Goal: Transaction & Acquisition: Purchase product/service

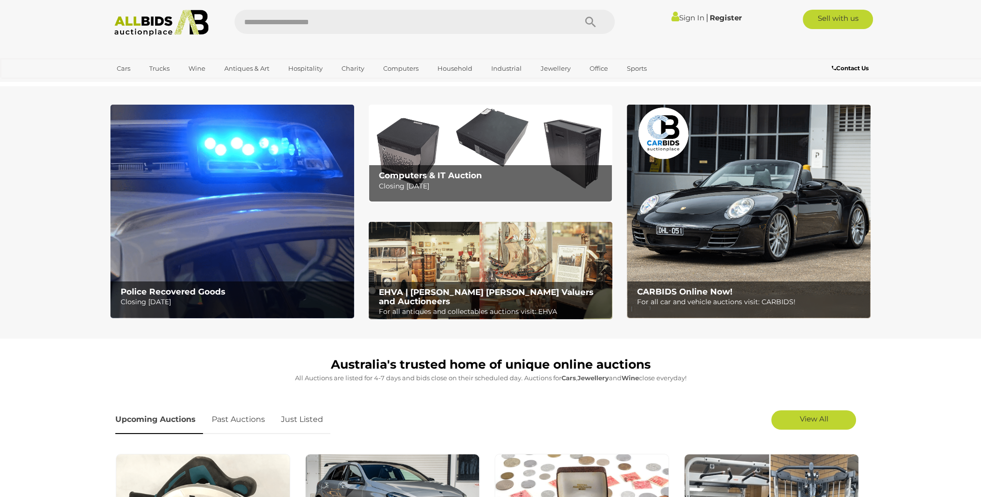
click at [694, 15] on link "Sign In" at bounding box center [688, 17] width 33 height 9
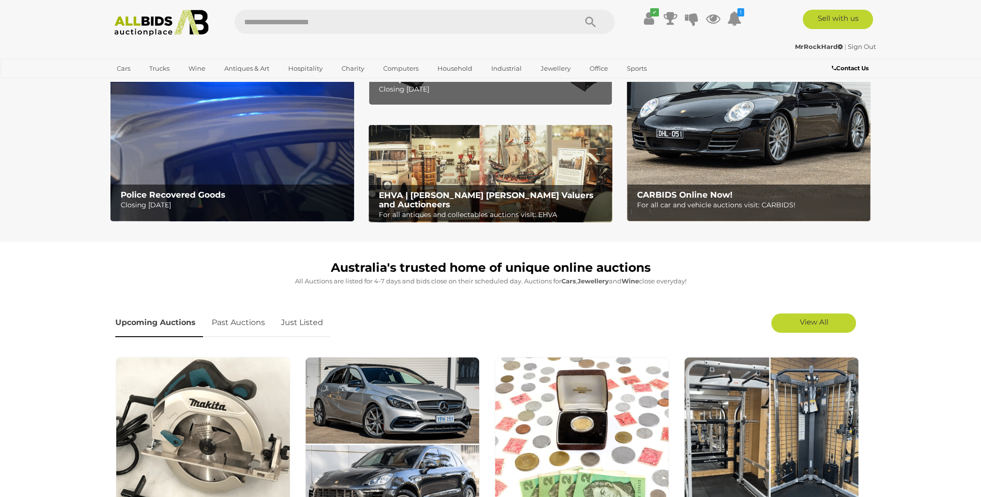
click at [281, 324] on link "Just Listed" at bounding box center [302, 323] width 57 height 29
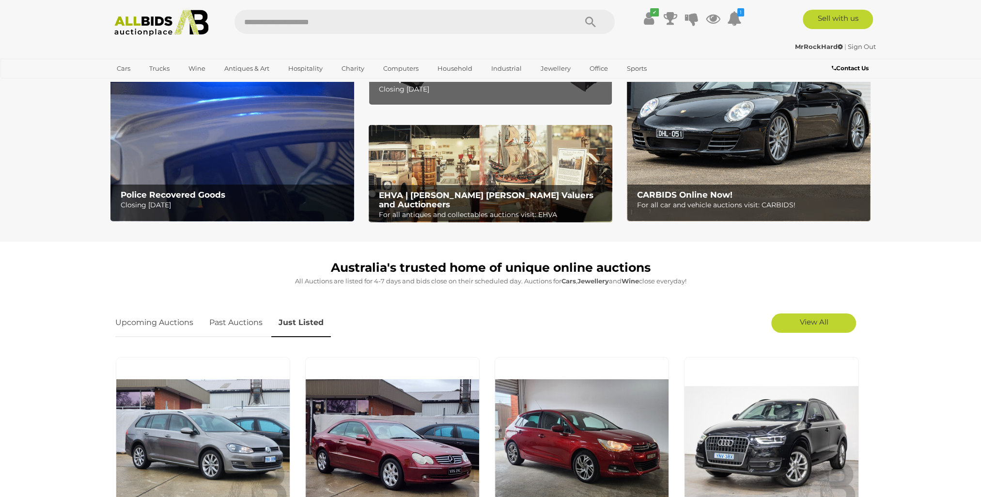
scroll to position [194, 0]
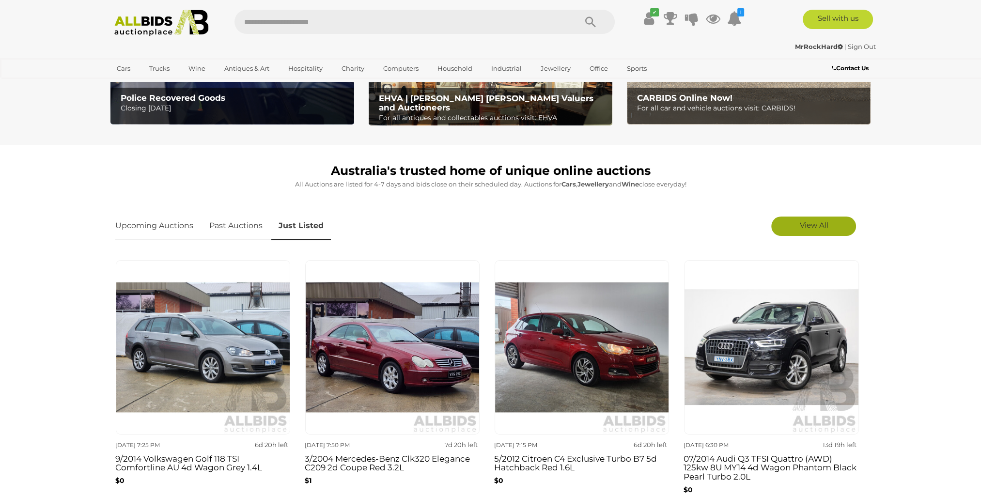
click at [796, 228] on link "View All" at bounding box center [814, 226] width 85 height 19
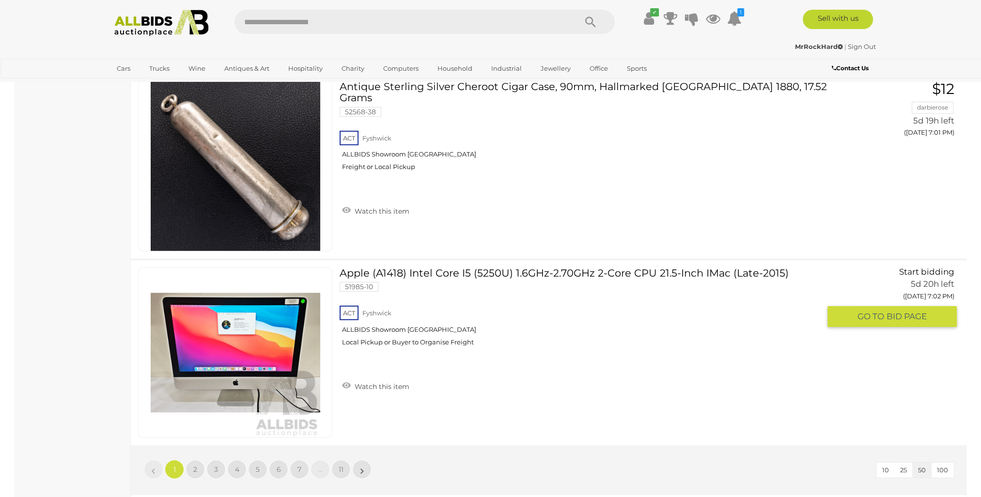
scroll to position [9063, 0]
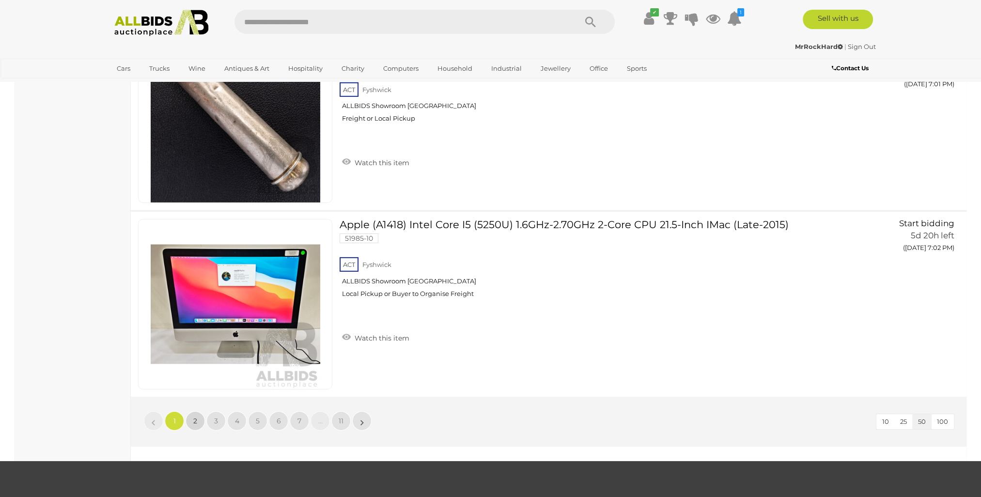
click at [195, 411] on link "2" at bounding box center [195, 420] width 19 height 19
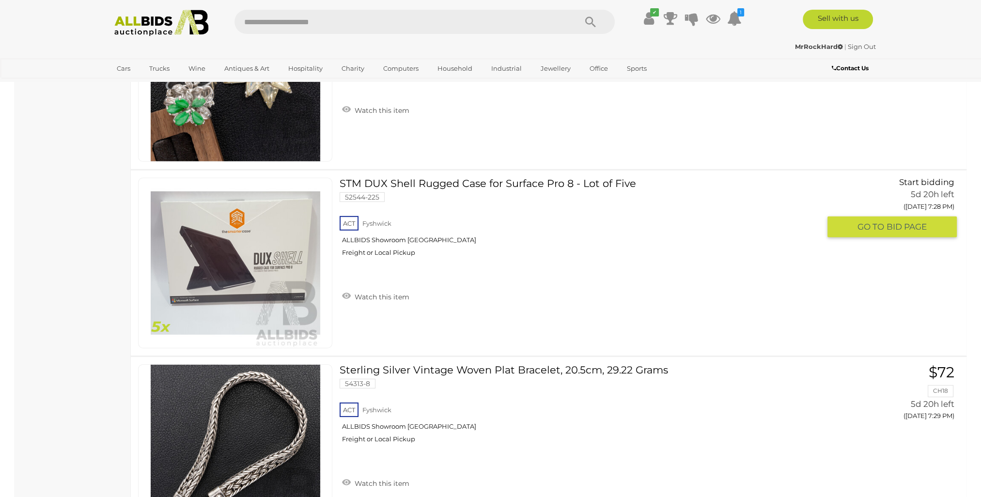
scroll to position [9063, 0]
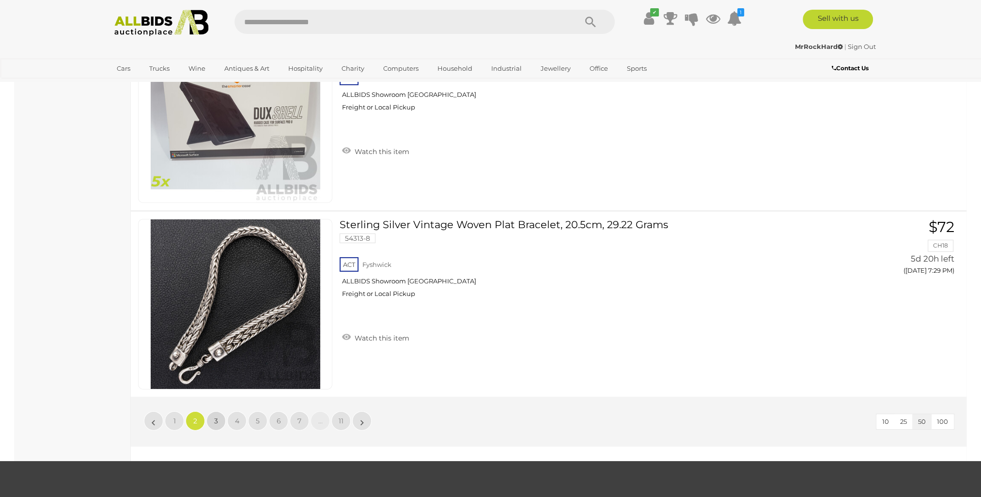
click at [217, 411] on link "3" at bounding box center [215, 420] width 19 height 19
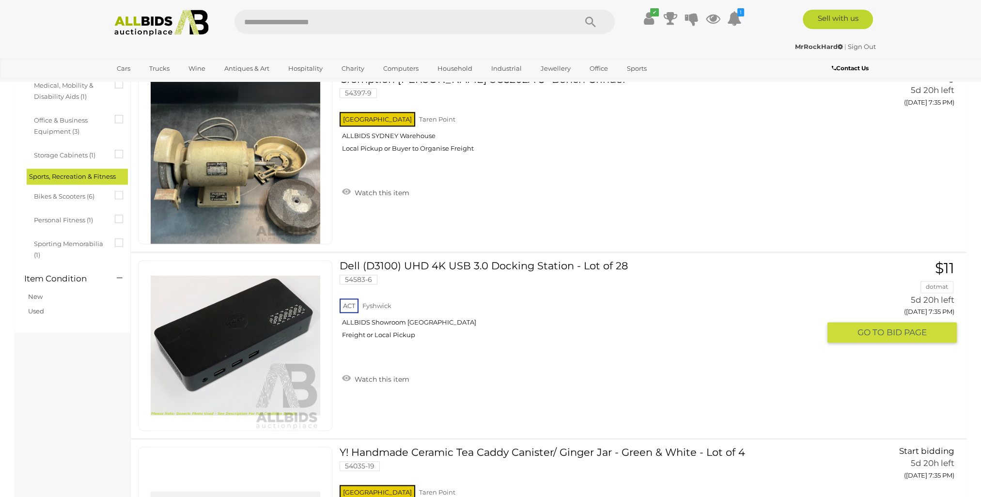
scroll to position [1939, 0]
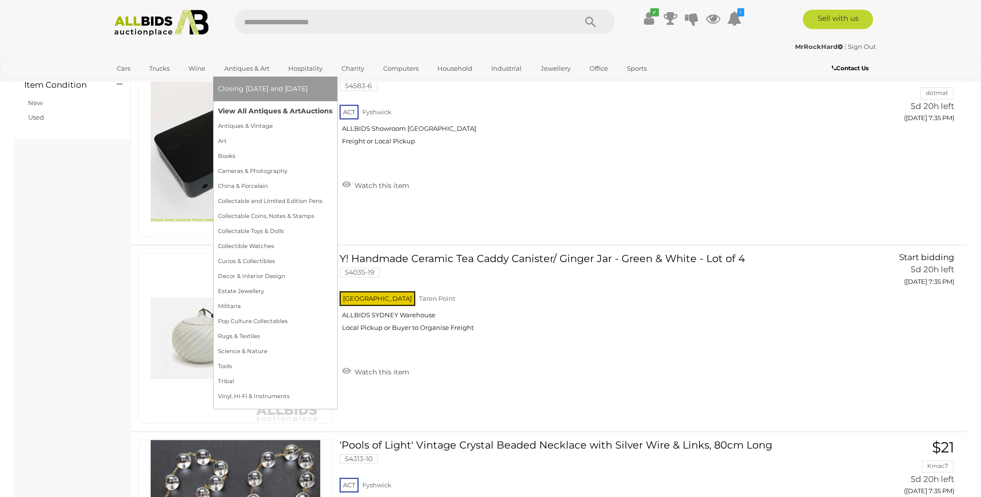
click at [270, 106] on link "View All Antiques & Art Auctions" at bounding box center [275, 111] width 114 height 15
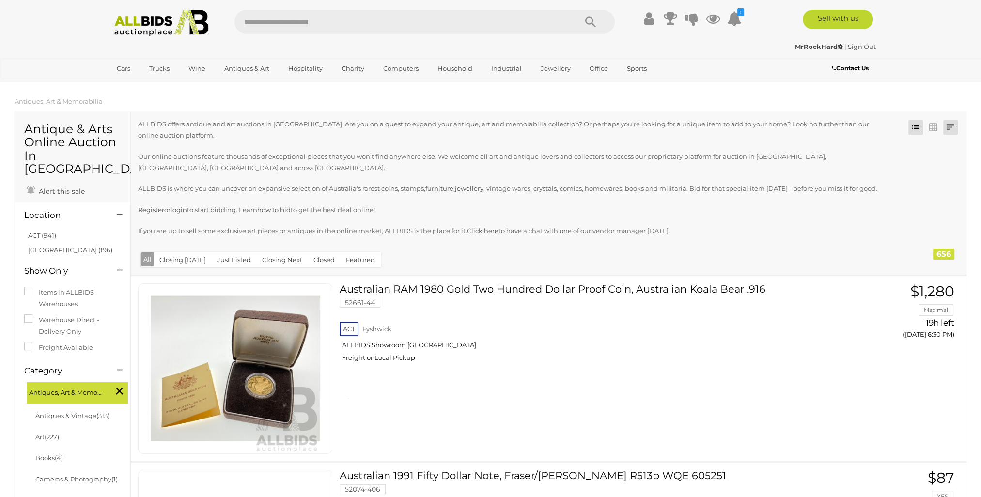
click at [953, 123] on link at bounding box center [951, 127] width 15 height 15
click at [924, 259] on link "Recently Added" at bounding box center [887, 264] width 144 height 17
click at [716, 192] on p "ALLBIDS is where you can uncover an expansive selection of Australia's rarest c…" at bounding box center [511, 188] width 746 height 11
click at [938, 133] on link at bounding box center [933, 127] width 15 height 15
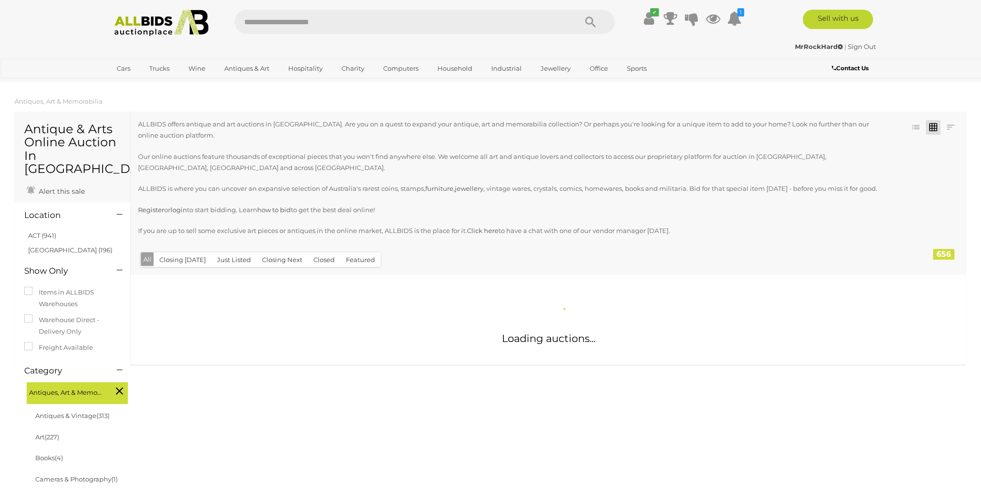
scroll to position [178, 0]
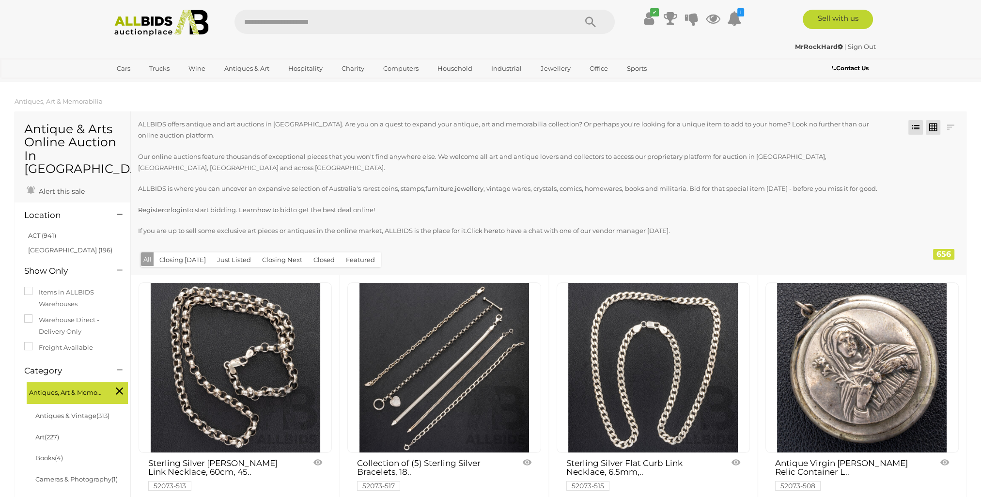
click at [914, 127] on link at bounding box center [916, 127] width 15 height 15
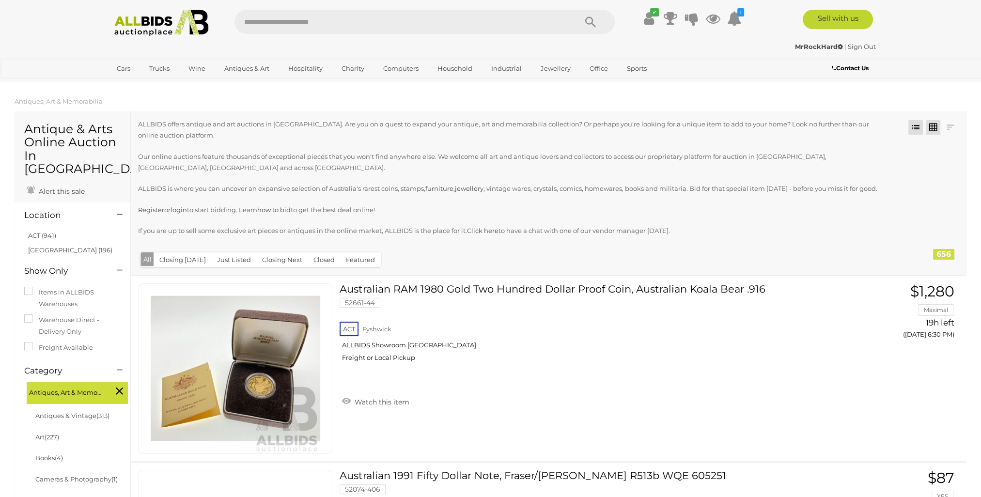
click at [937, 130] on link at bounding box center [933, 127] width 15 height 15
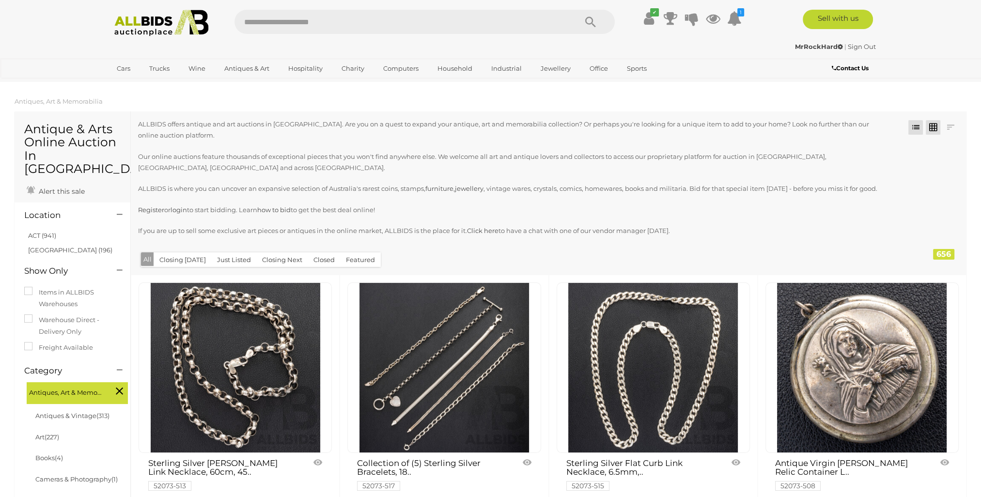
click at [912, 125] on link at bounding box center [916, 127] width 15 height 15
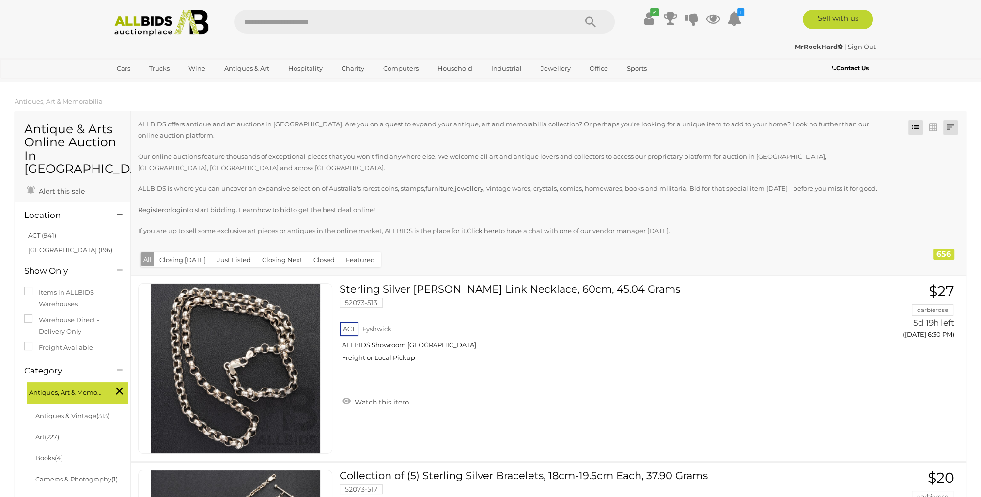
drag, startPoint x: 948, startPoint y: 118, endPoint x: 948, endPoint y: 124, distance: 5.8
click at [948, 121] on div "Closing First Closing Last Lowest Bid Highest Bid Item Name A-Z Item Name Z-A A…" at bounding box center [933, 127] width 52 height 16
click at [948, 125] on link at bounding box center [951, 127] width 15 height 15
click at [923, 256] on link "Recently Added" at bounding box center [887, 264] width 144 height 17
click at [769, 226] on p "If you are up to sell some exclusive art pieces or antiques in the online marke…" at bounding box center [511, 230] width 746 height 11
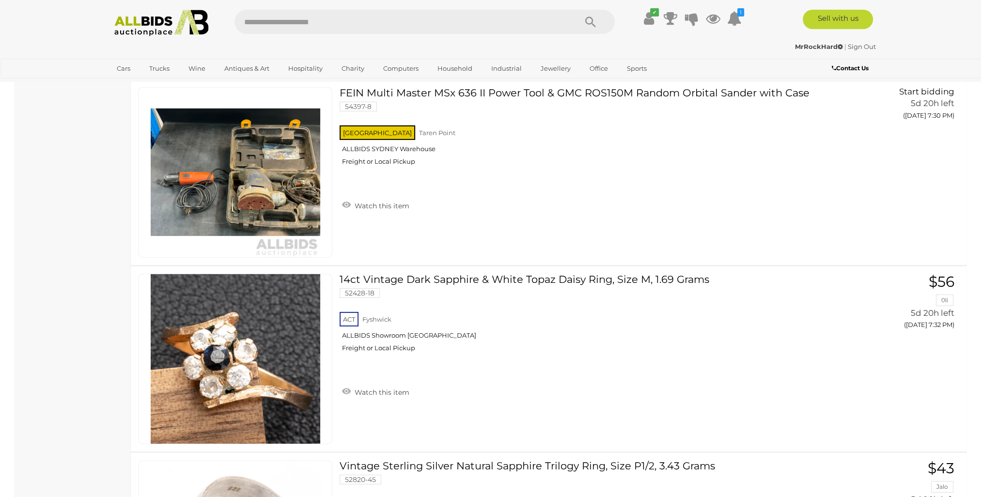
scroll to position [9209, 0]
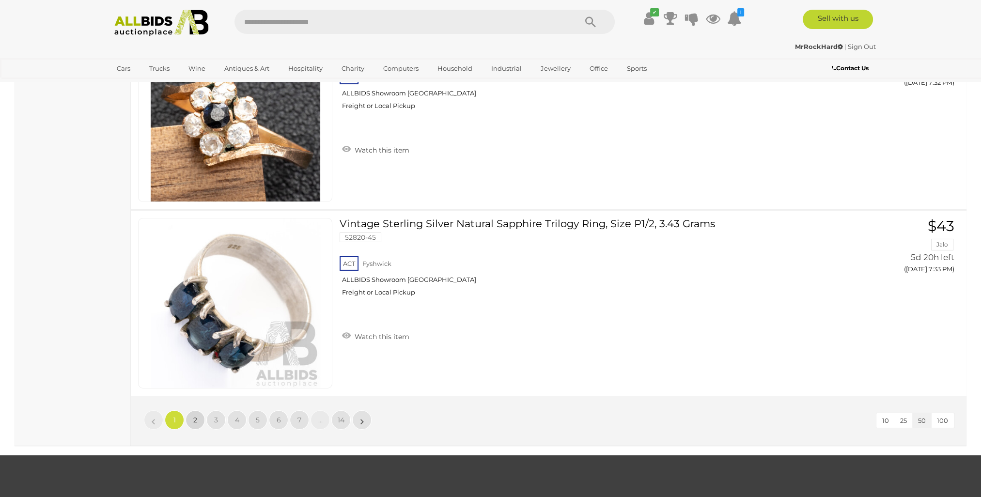
click at [195, 411] on link "2" at bounding box center [195, 420] width 19 height 19
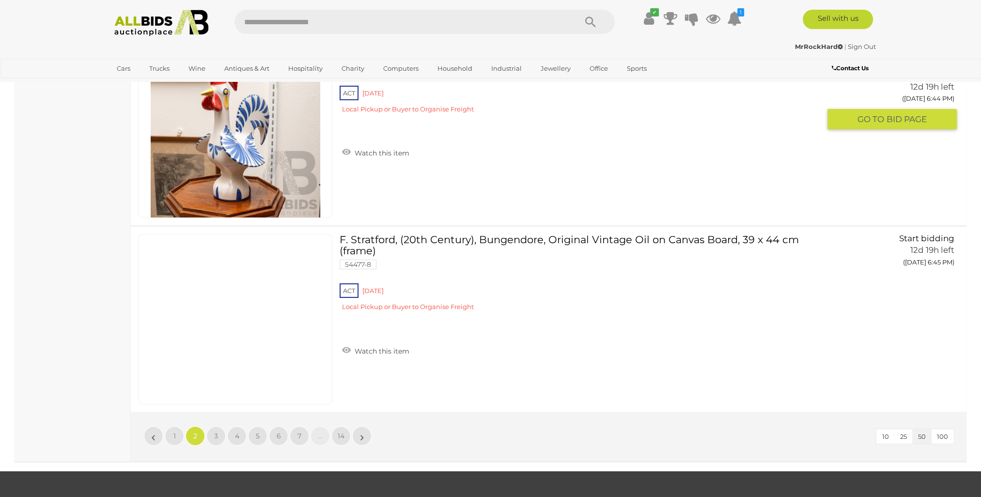
scroll to position [9289, 0]
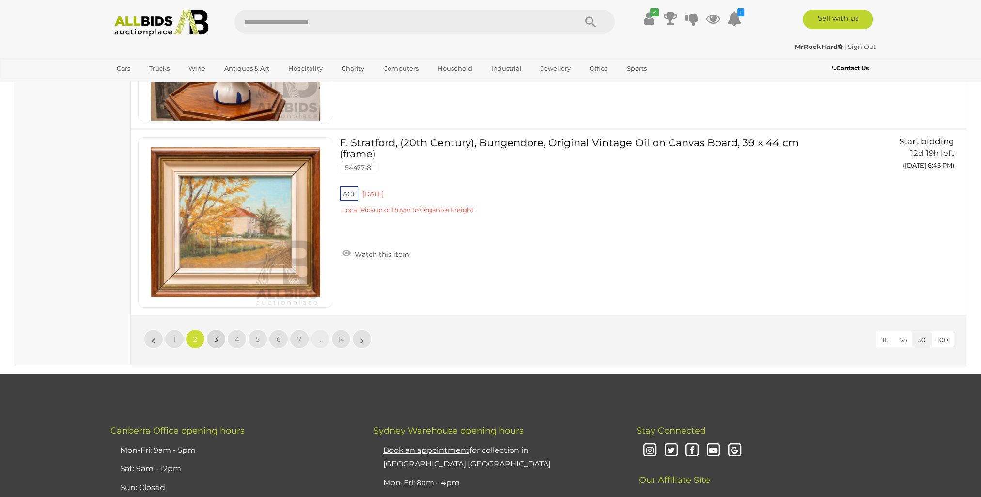
click at [217, 335] on span "3" at bounding box center [216, 339] width 4 height 9
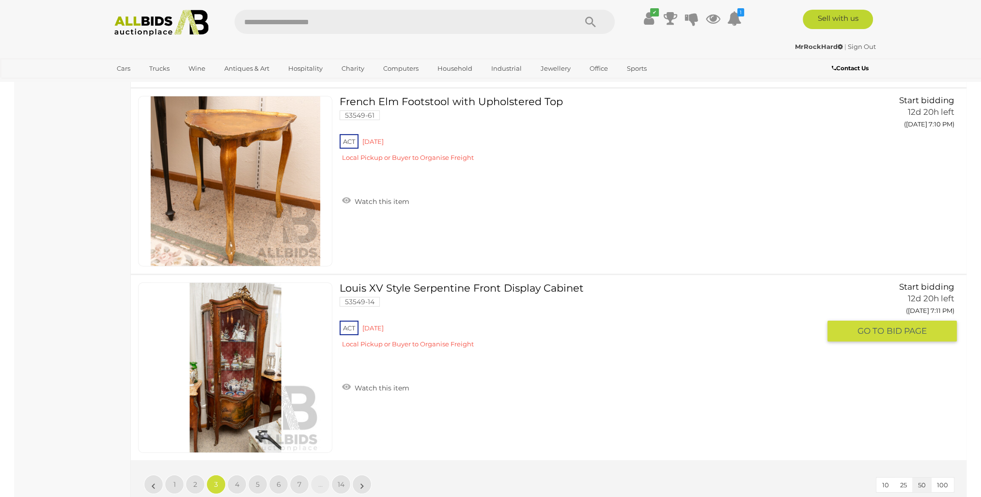
scroll to position [9193, 0]
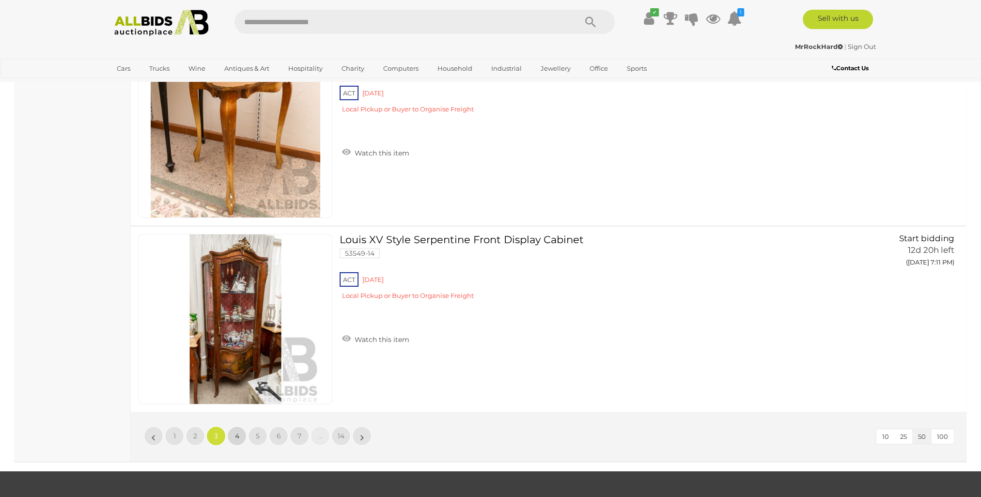
click at [235, 432] on span "4" at bounding box center [237, 436] width 4 height 9
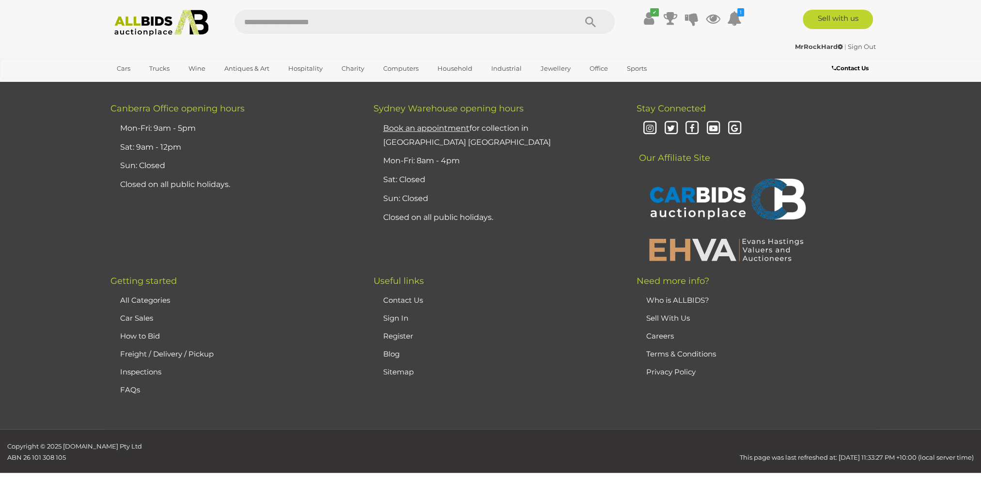
scroll to position [178, 0]
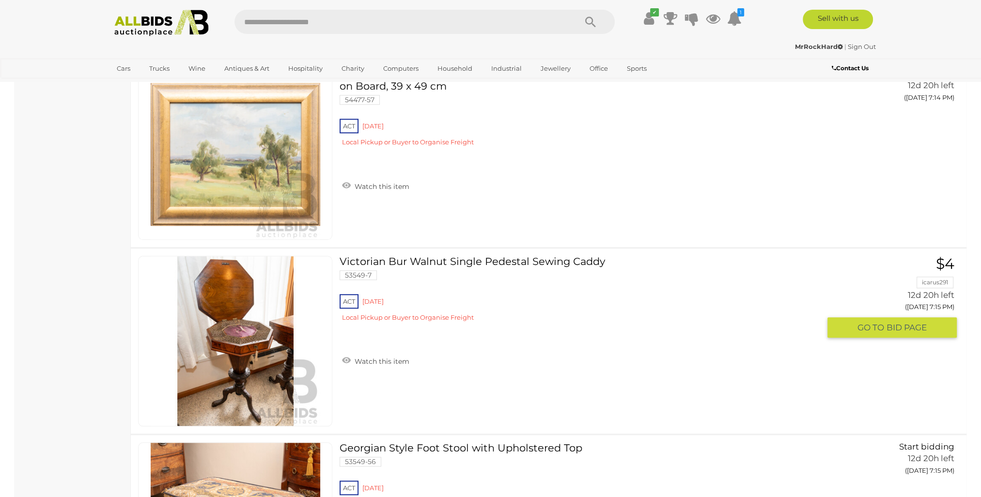
scroll to position [1196, 0]
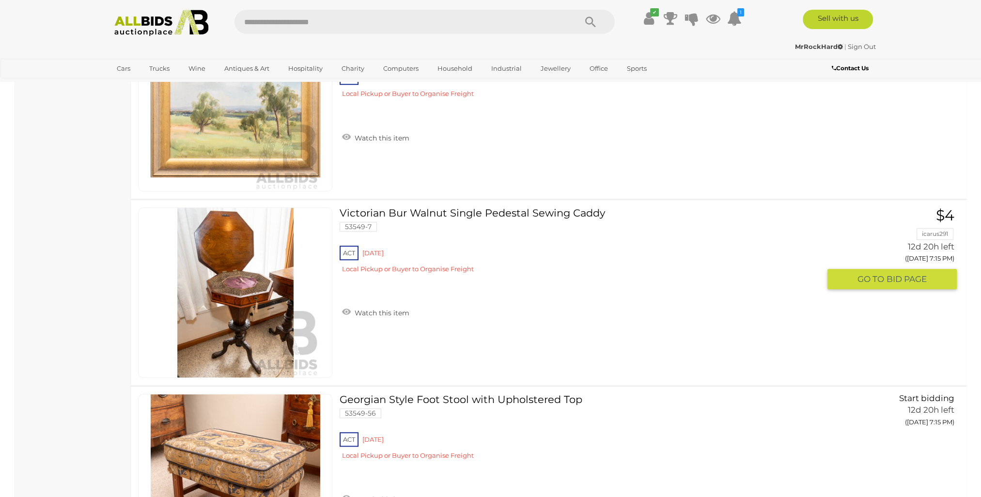
click at [264, 252] on link at bounding box center [235, 292] width 194 height 171
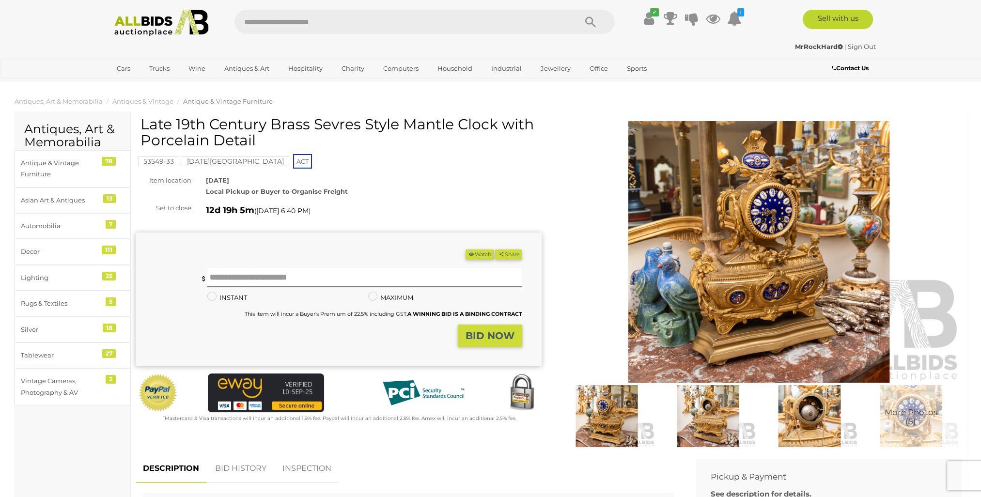
click at [793, 241] on img at bounding box center [759, 252] width 406 height 262
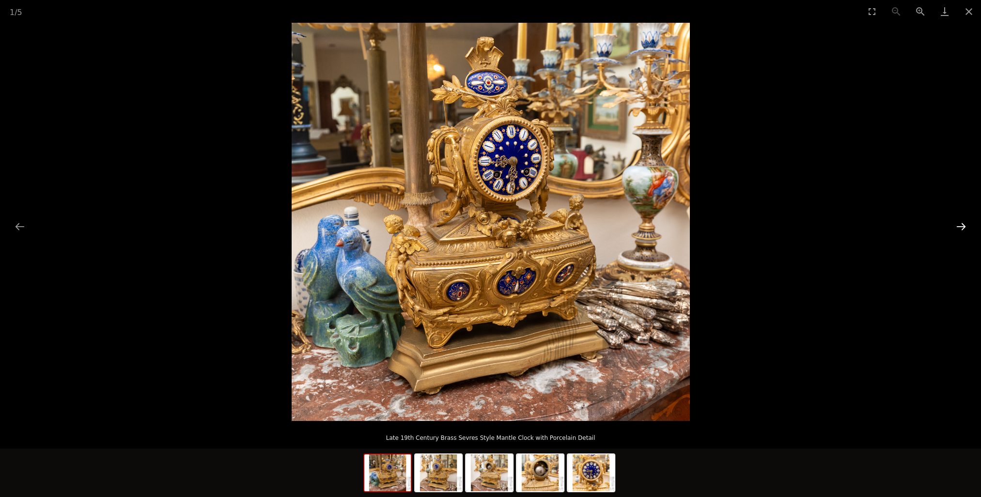
click at [965, 228] on button "Next slide" at bounding box center [961, 226] width 20 height 19
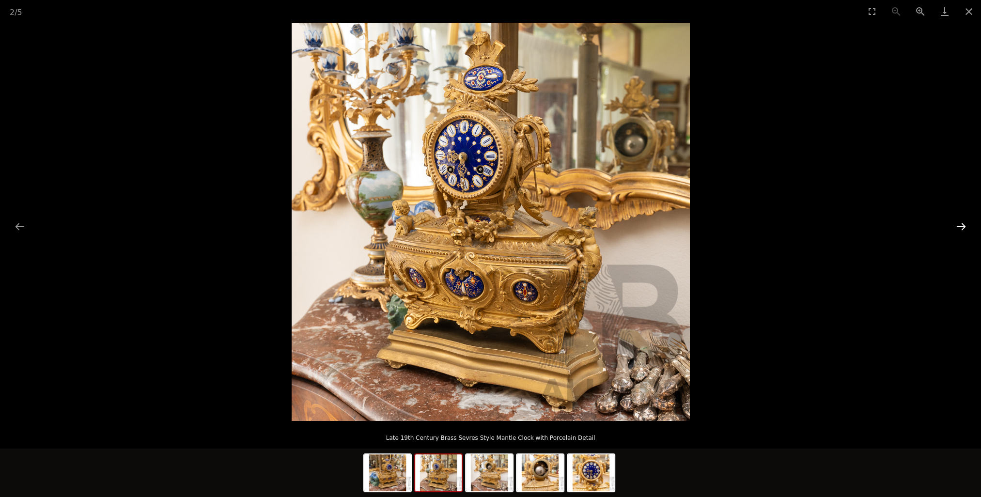
click at [965, 228] on button "Next slide" at bounding box center [961, 226] width 20 height 19
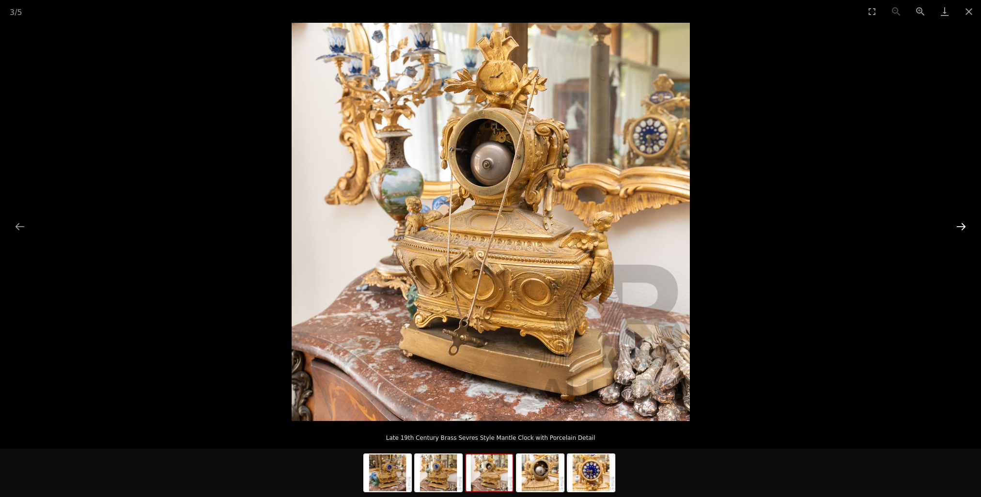
click at [965, 228] on button "Next slide" at bounding box center [961, 226] width 20 height 19
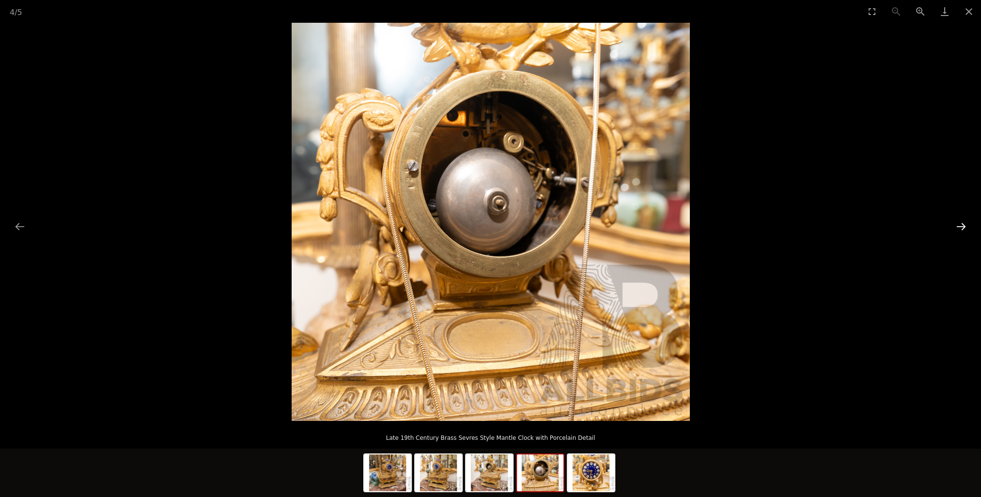
click at [965, 228] on button "Next slide" at bounding box center [961, 226] width 20 height 19
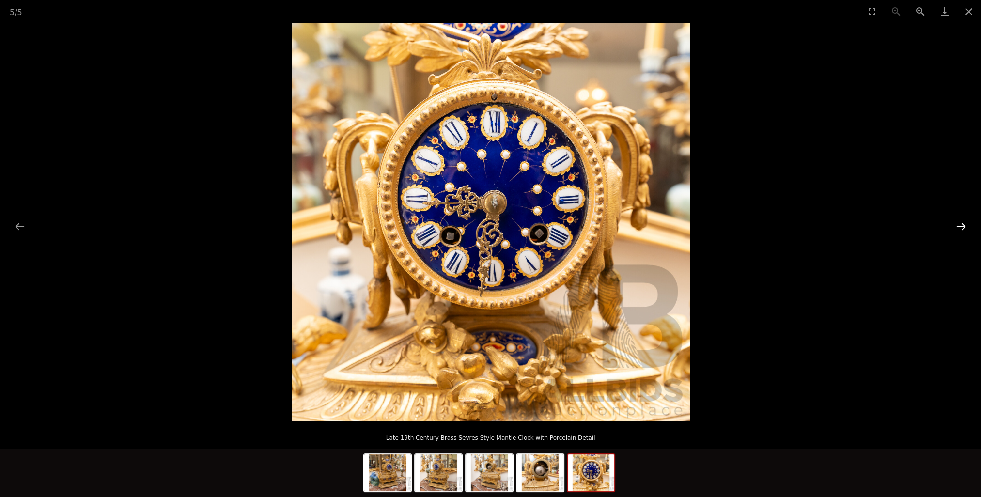
click at [965, 228] on button "Next slide" at bounding box center [961, 226] width 20 height 19
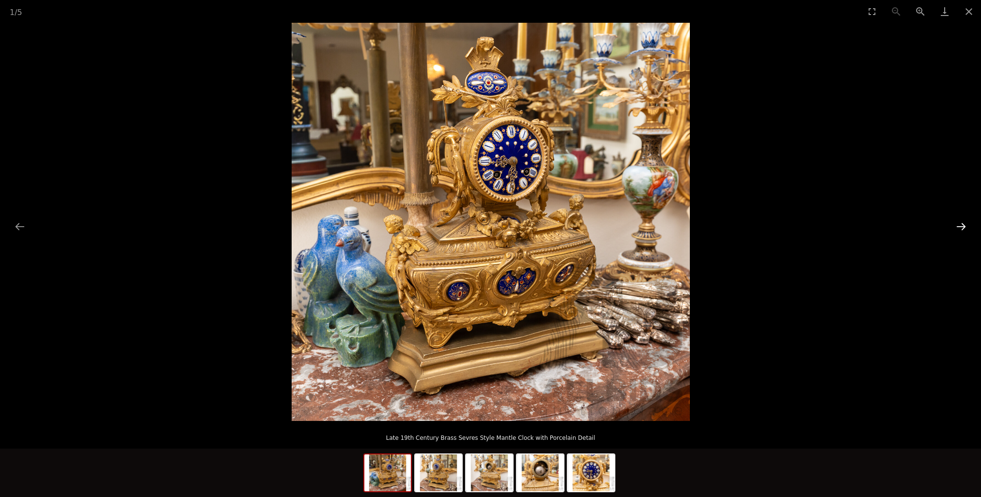
click at [965, 228] on button "Next slide" at bounding box center [961, 226] width 20 height 19
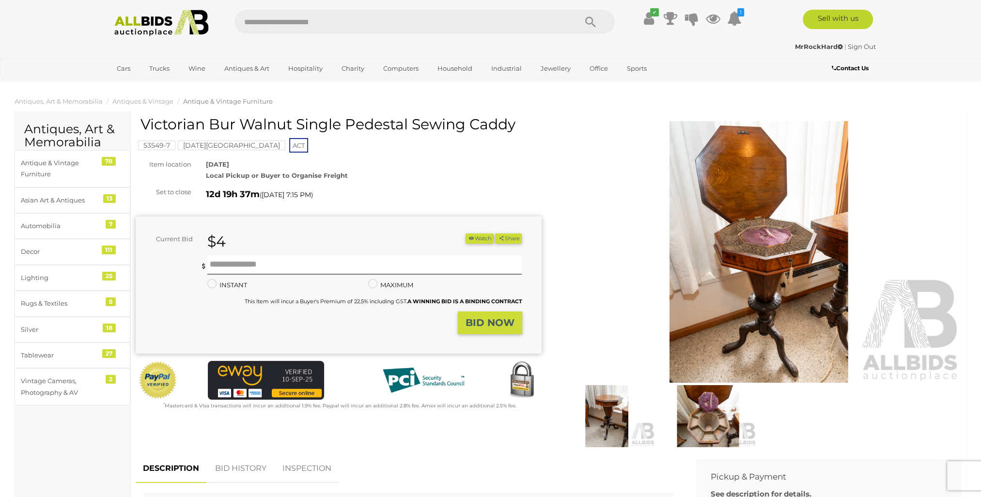
click at [770, 280] on img at bounding box center [759, 252] width 406 height 262
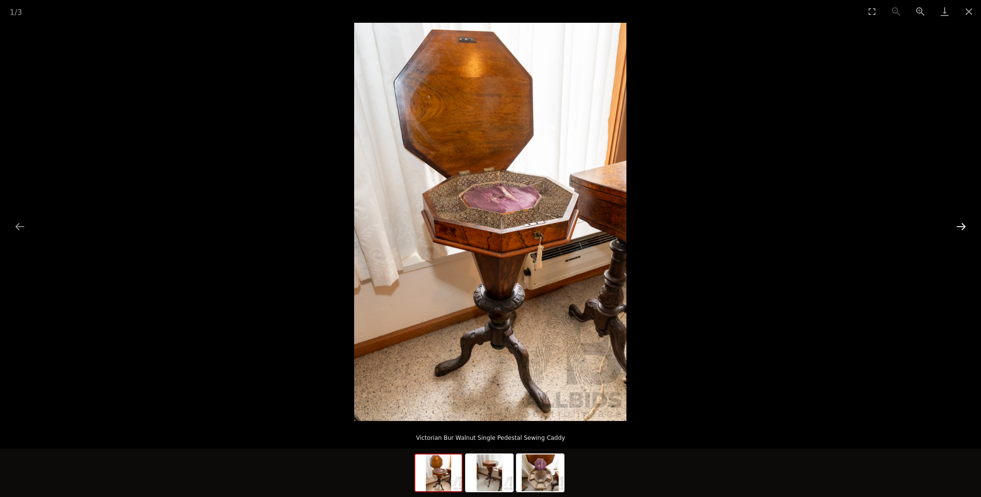
click at [957, 224] on button "Next slide" at bounding box center [961, 226] width 20 height 19
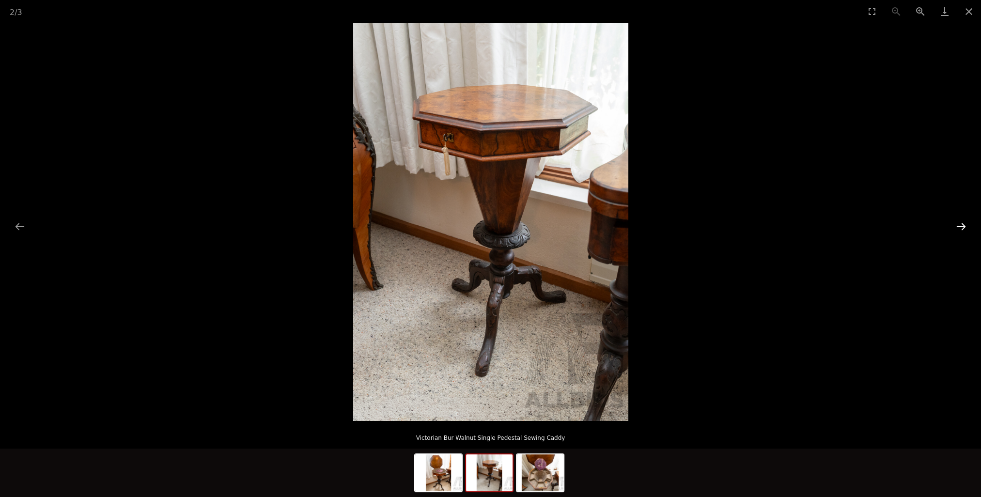
click at [957, 224] on button "Next slide" at bounding box center [961, 226] width 20 height 19
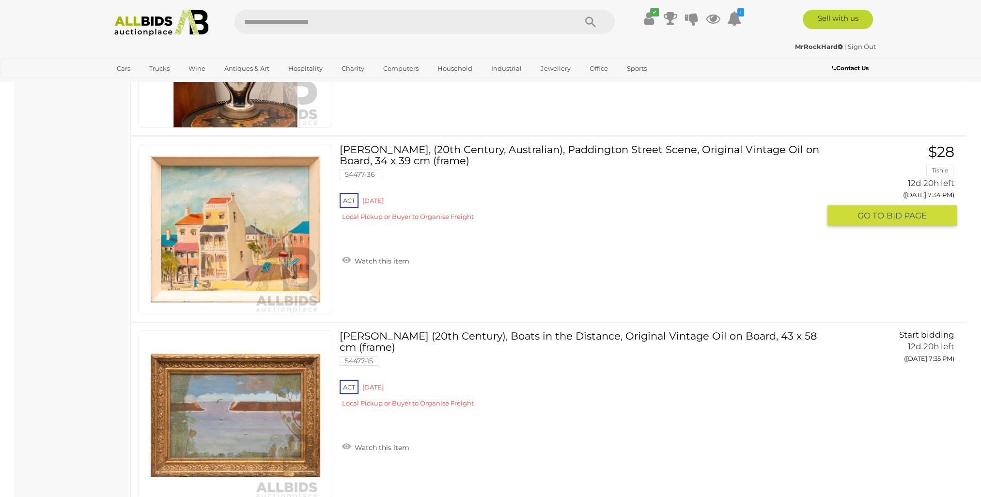
scroll to position [9290, 0]
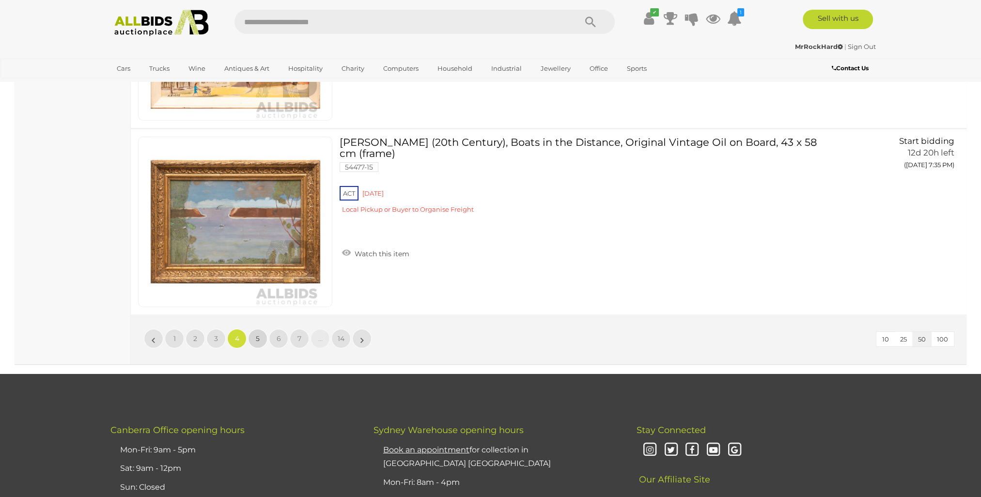
click at [259, 334] on span "5" at bounding box center [258, 338] width 4 height 9
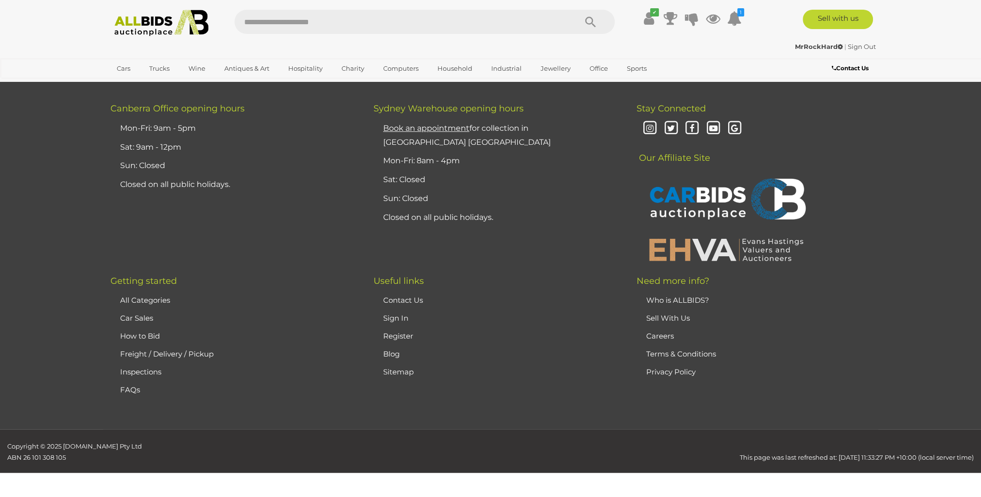
scroll to position [178, 0]
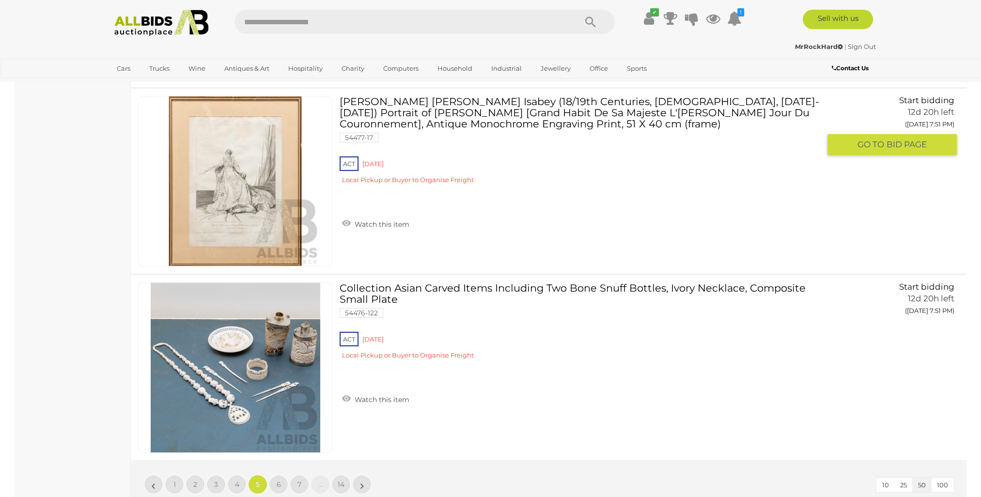
scroll to position [9241, 0]
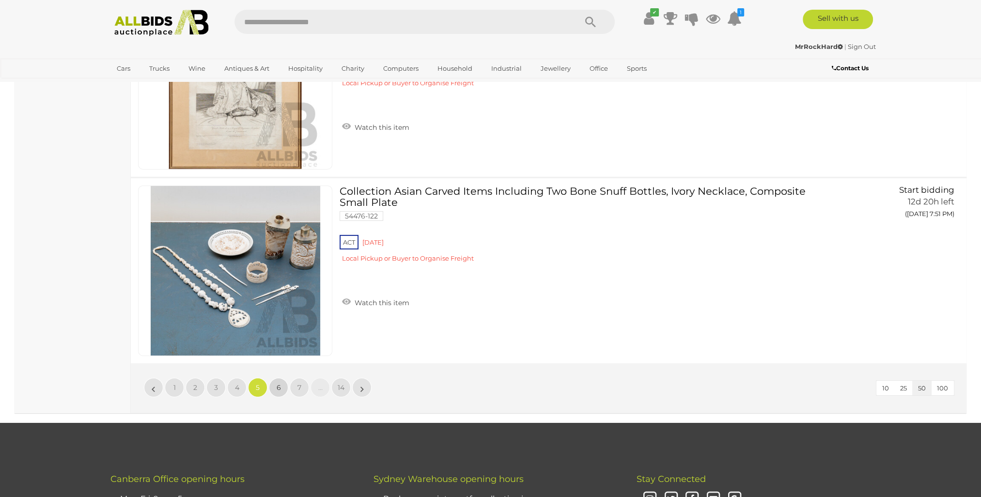
click at [269, 378] on link "6" at bounding box center [278, 387] width 19 height 19
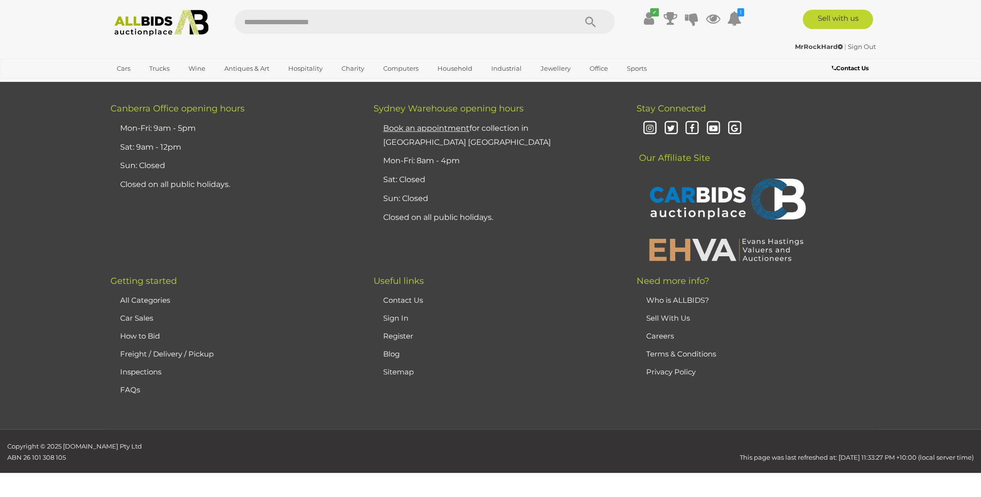
scroll to position [178, 0]
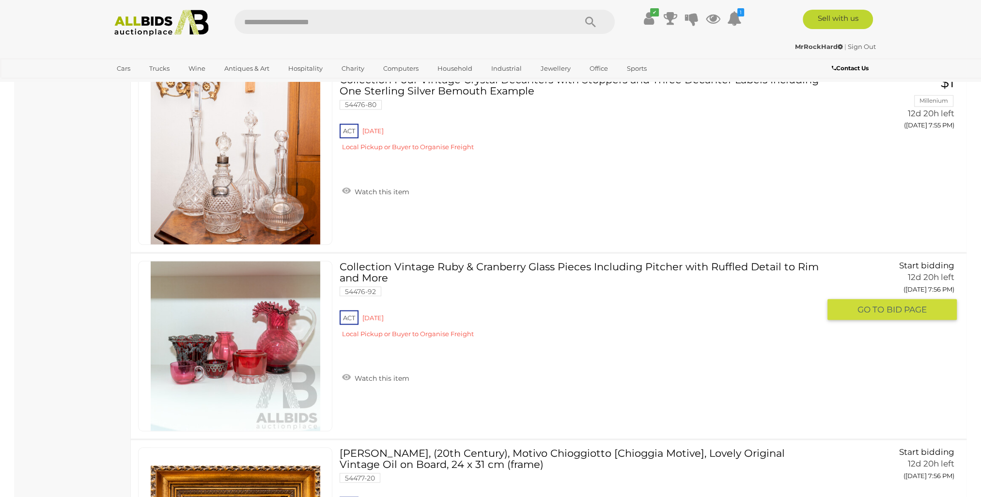
scroll to position [2165, 0]
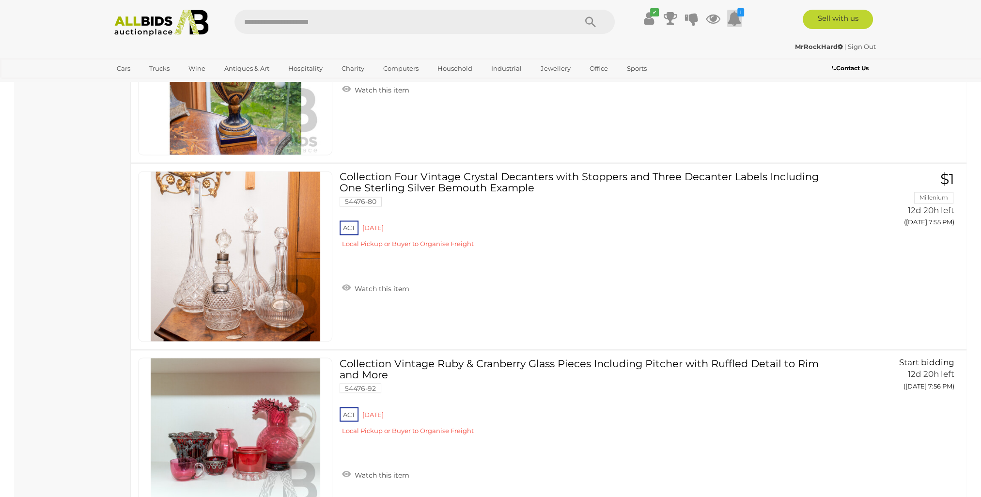
click at [736, 24] on icon at bounding box center [734, 18] width 15 height 17
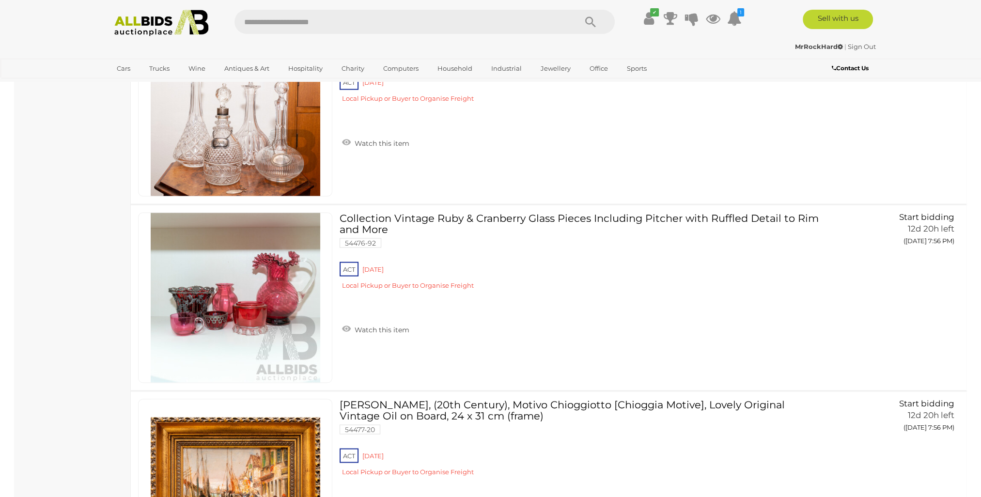
scroll to position [2213, 0]
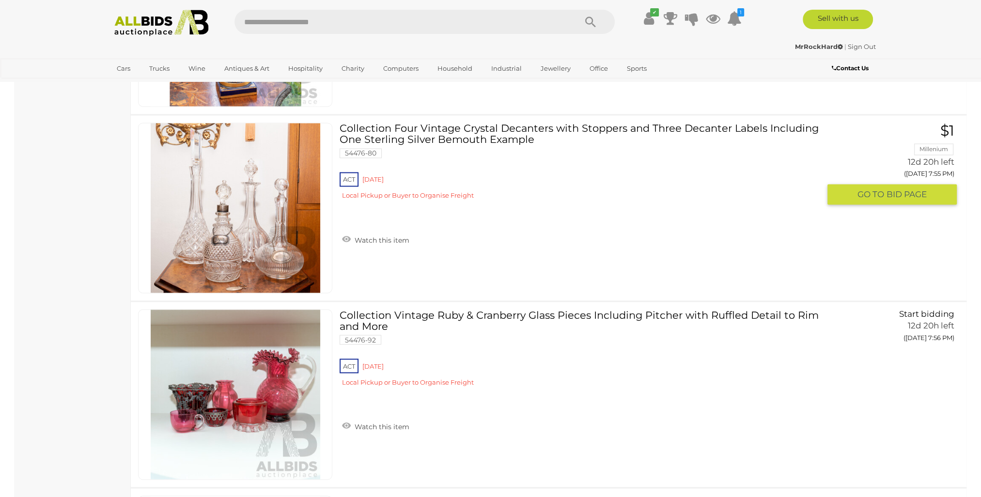
drag, startPoint x: 192, startPoint y: 190, endPoint x: 421, endPoint y: 125, distance: 237.8
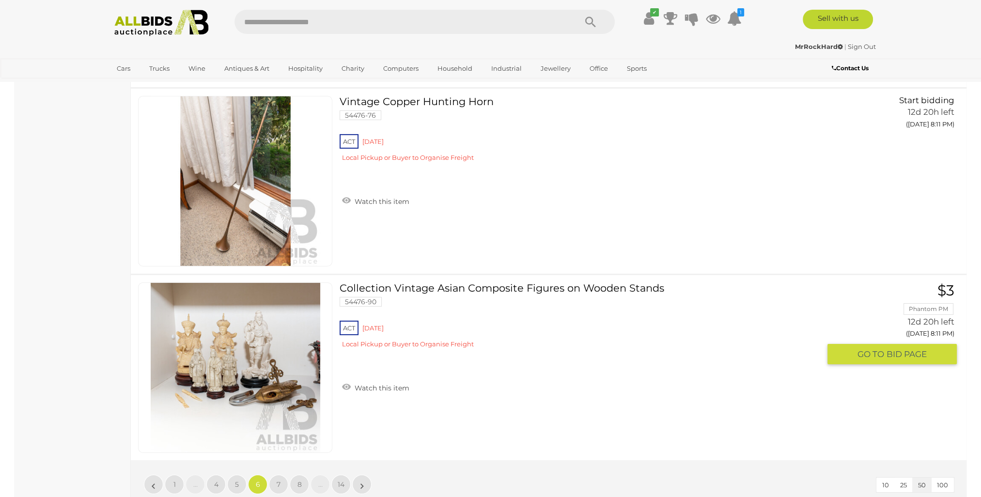
scroll to position [9193, 0]
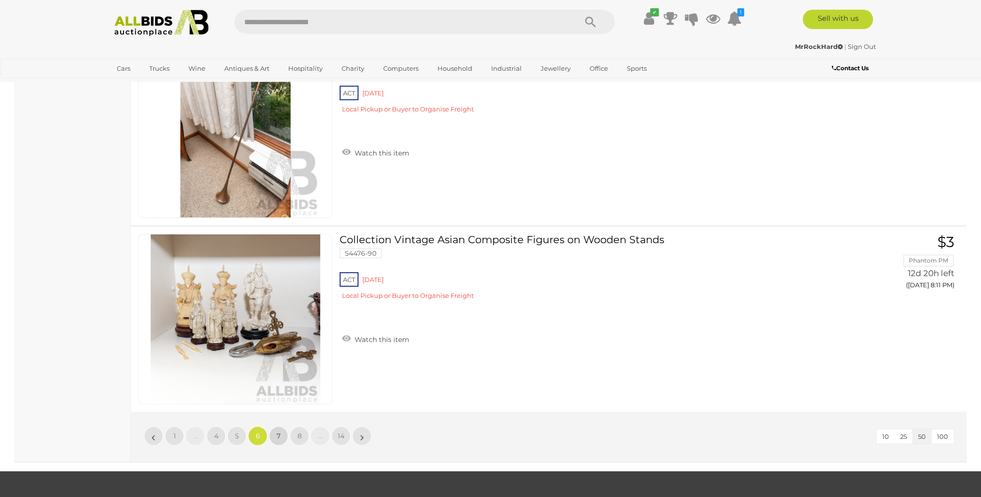
click at [281, 427] on link "7" at bounding box center [278, 436] width 19 height 19
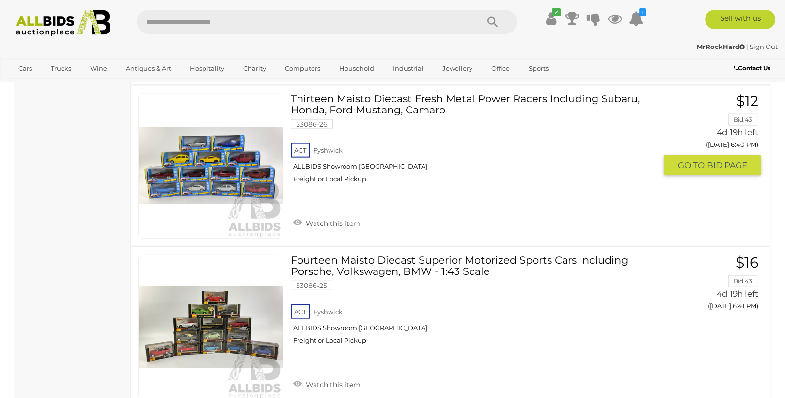
scroll to position [8088, 0]
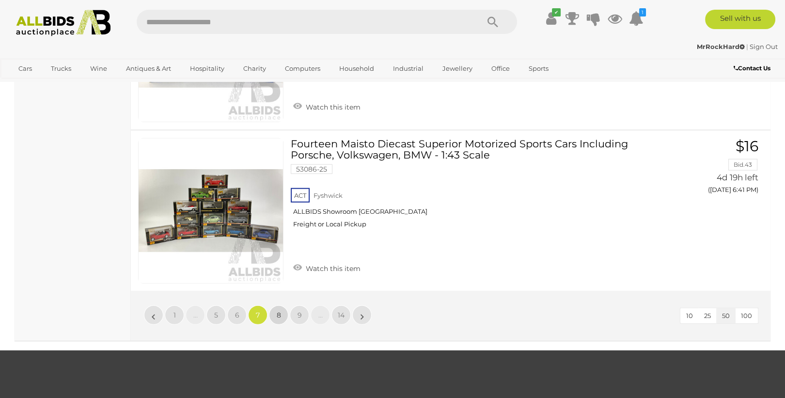
click at [278, 309] on link "8" at bounding box center [278, 314] width 19 height 19
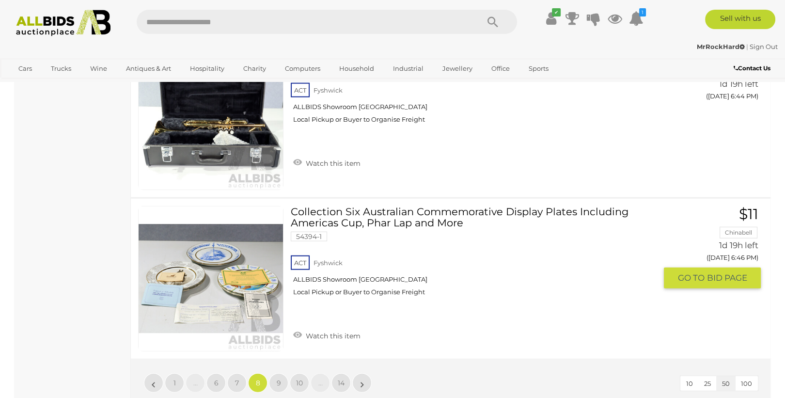
scroll to position [8115, 0]
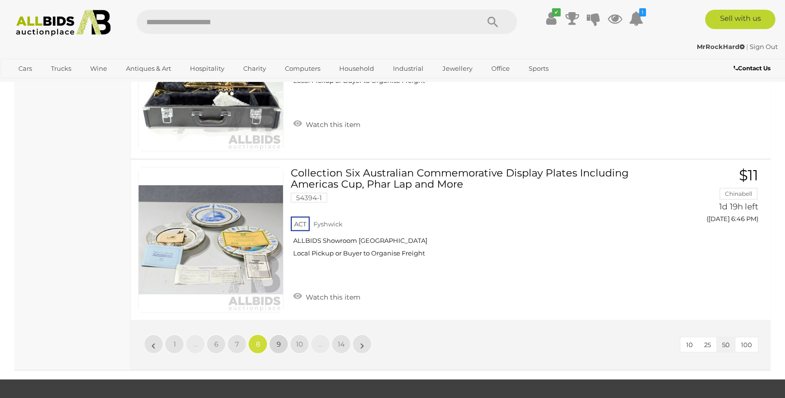
click at [284, 334] on link "9" at bounding box center [278, 343] width 19 height 19
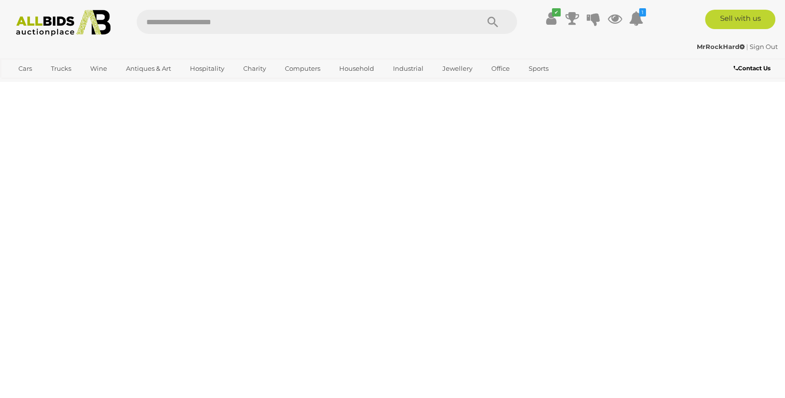
scroll to position [205, 0]
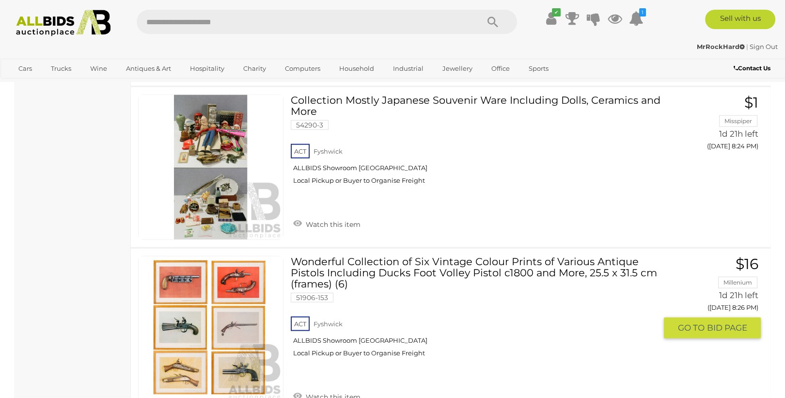
scroll to position [8192, 0]
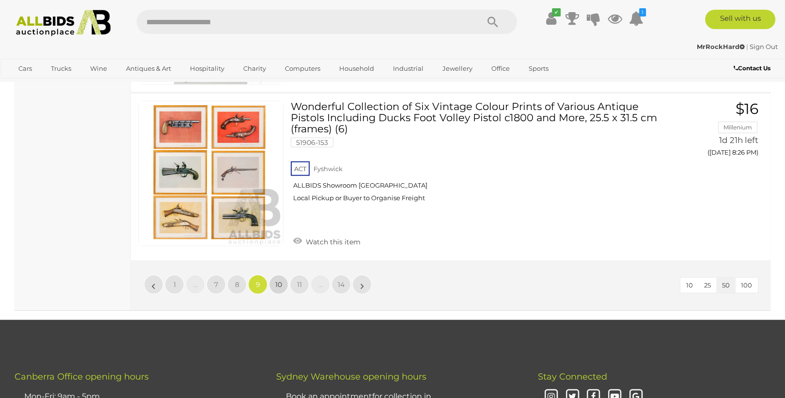
click at [283, 275] on link "10" at bounding box center [278, 284] width 19 height 19
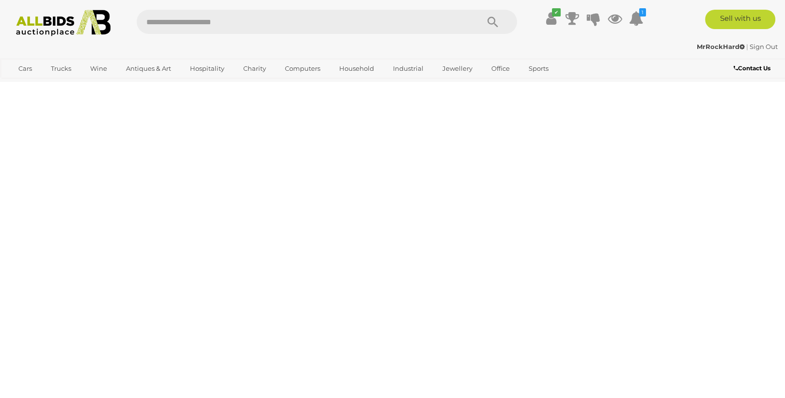
scroll to position [205, 0]
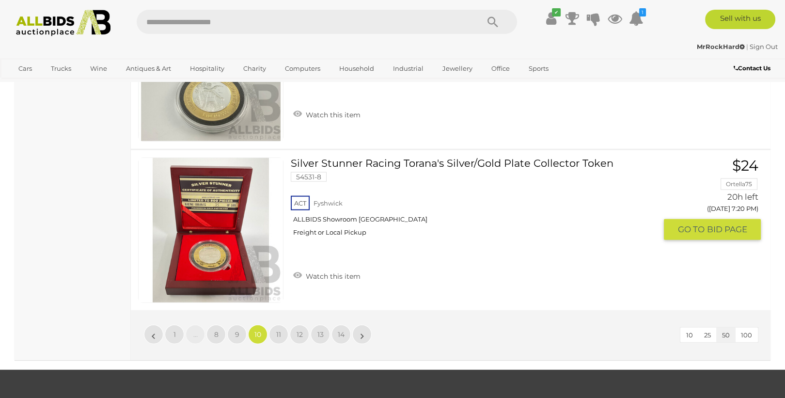
scroll to position [8153, 0]
